Goal: Task Accomplishment & Management: Use online tool/utility

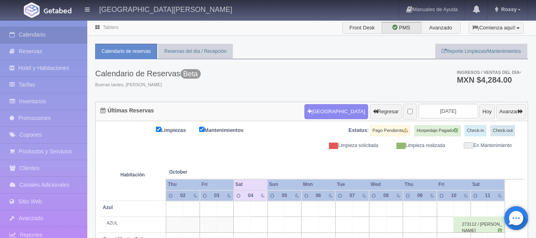
click at [305, 51] on ul "Calendario de reservas Reservas del día / Recepción Reporte Limpiezas/Mantenimi…" at bounding box center [311, 51] width 433 height 15
click at [262, 148] on div "Limpiezas Mantenimientos Estatus: Pago Pendiente Hospedaje Pagado Check-in Chec…" at bounding box center [312, 137] width 424 height 24
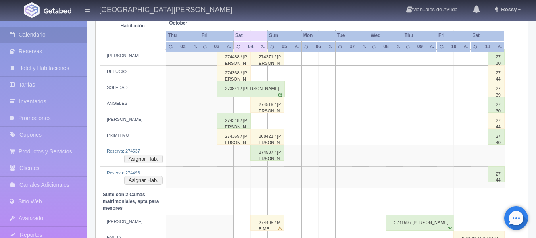
scroll to position [270, 0]
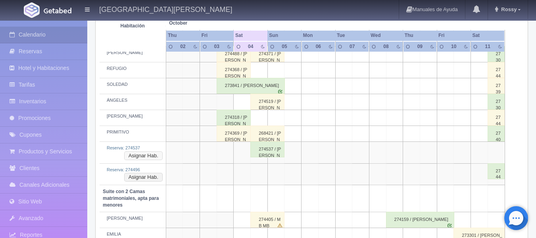
click at [148, 156] on button "Asignar Hab." at bounding box center [143, 155] width 39 height 9
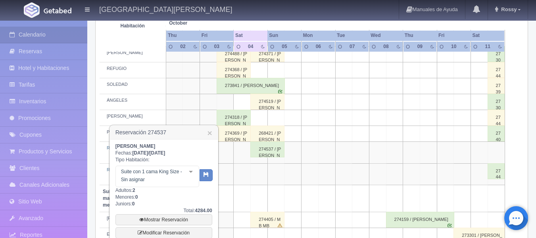
click at [194, 173] on div at bounding box center [191, 172] width 16 height 12
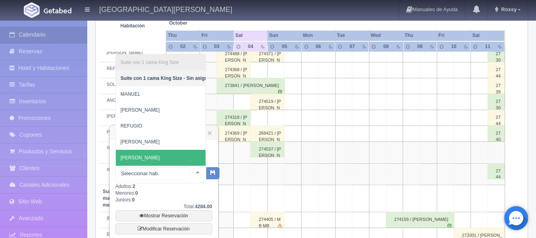
click at [171, 150] on span "[PERSON_NAME]" at bounding box center [166, 158] width 101 height 16
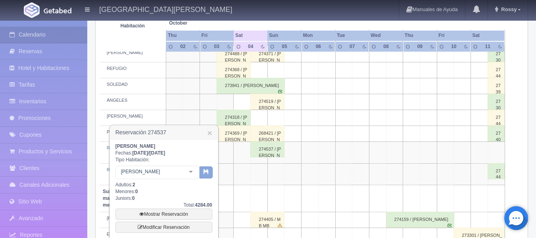
click at [205, 169] on icon "button" at bounding box center [206, 171] width 5 height 5
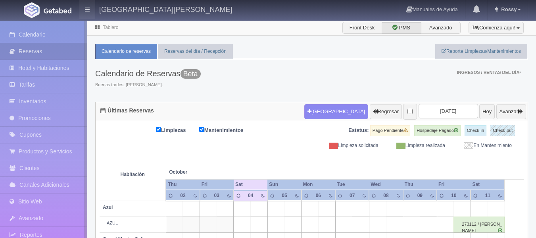
scroll to position [59, 0]
